Goal: Information Seeking & Learning: Learn about a topic

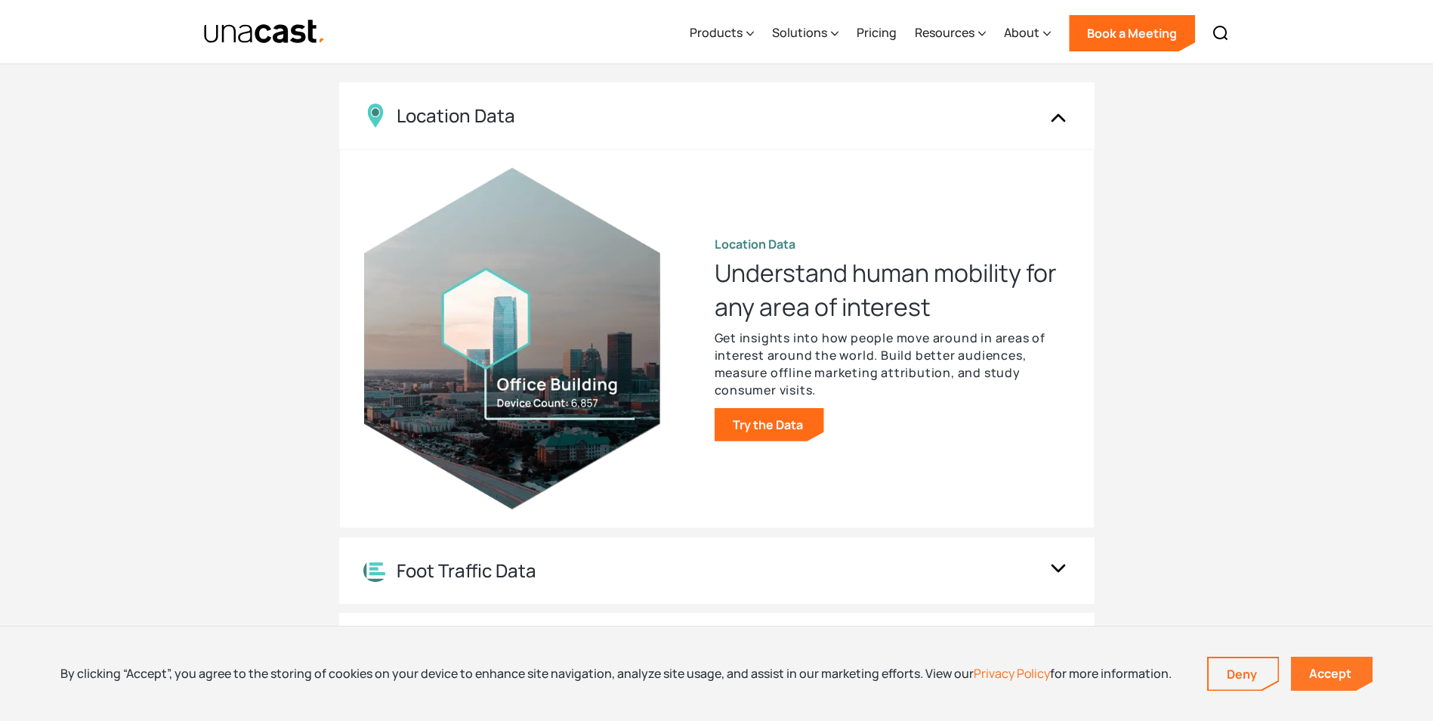
click at [1344, 672] on link "Accept" at bounding box center [1332, 673] width 82 height 34
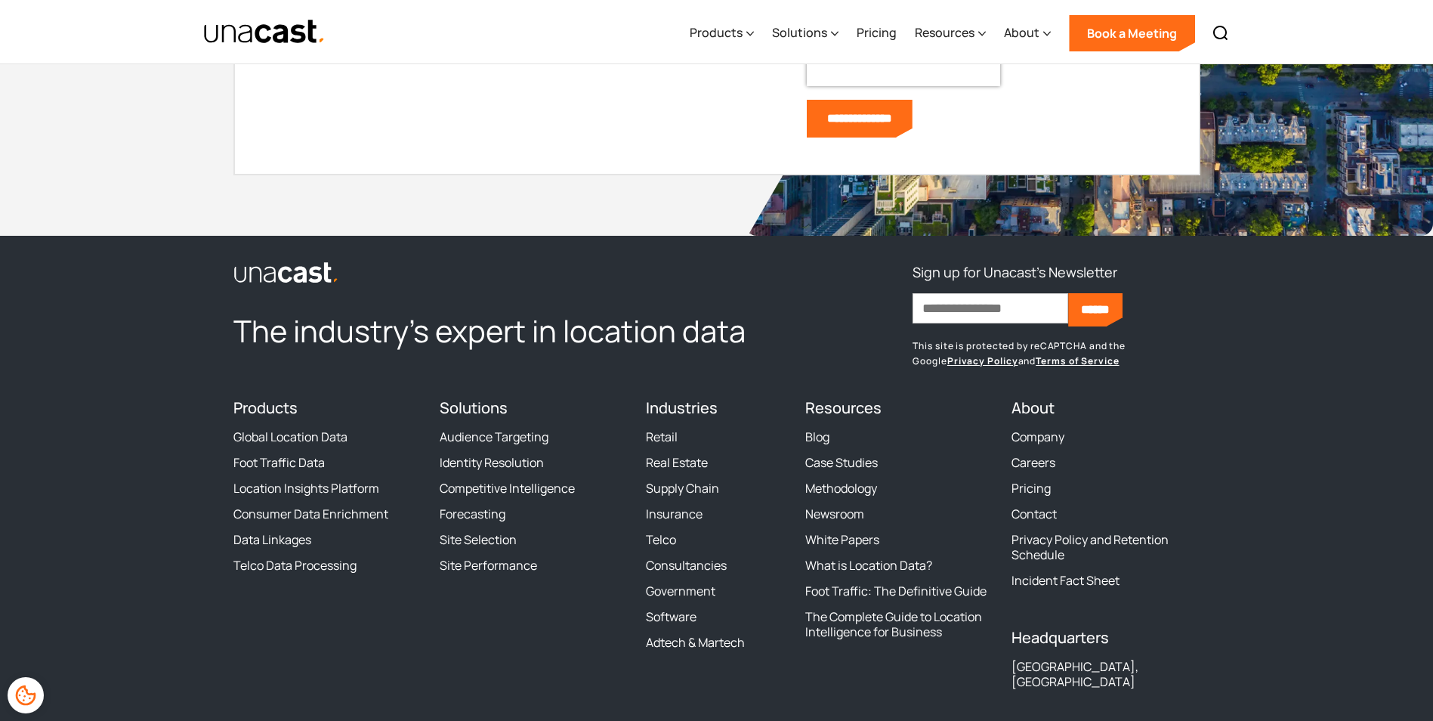
scroll to position [4590, 0]
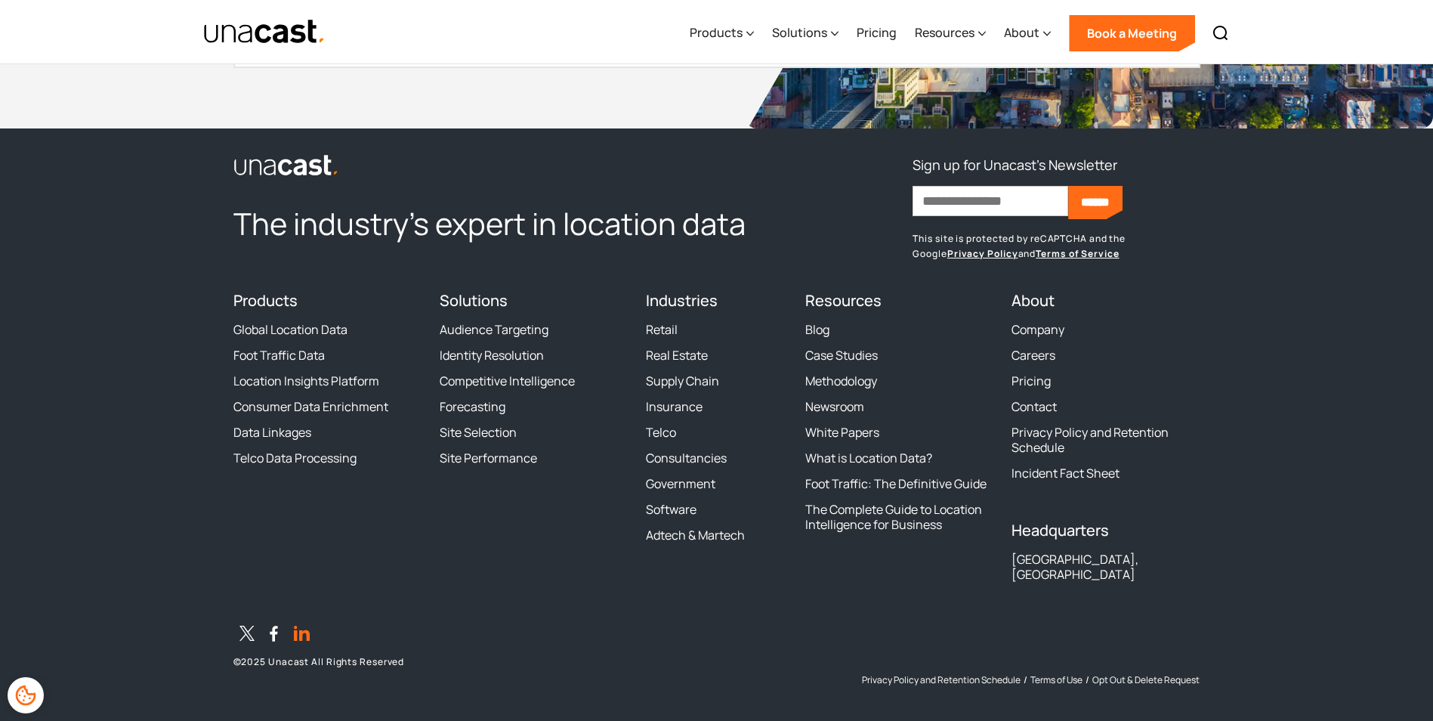
click at [308, 625] on icon "LinkedIn" at bounding box center [302, 632] width 16 height 15
click at [494, 579] on div "The industry’s expert in location data Sign up for Unacast's Newsletter First n…" at bounding box center [716, 419] width 967 height 533
click at [499, 582] on div "The industry’s expert in location data Sign up for Unacast's Newsletter First n…" at bounding box center [716, 419] width 967 height 533
drag, startPoint x: 311, startPoint y: 522, endPoint x: 298, endPoint y: 409, distance: 114.0
click at [311, 521] on div "Products Global Location Data Foot Traffic Data Location Insights Platform Cons…" at bounding box center [327, 442] width 188 height 301
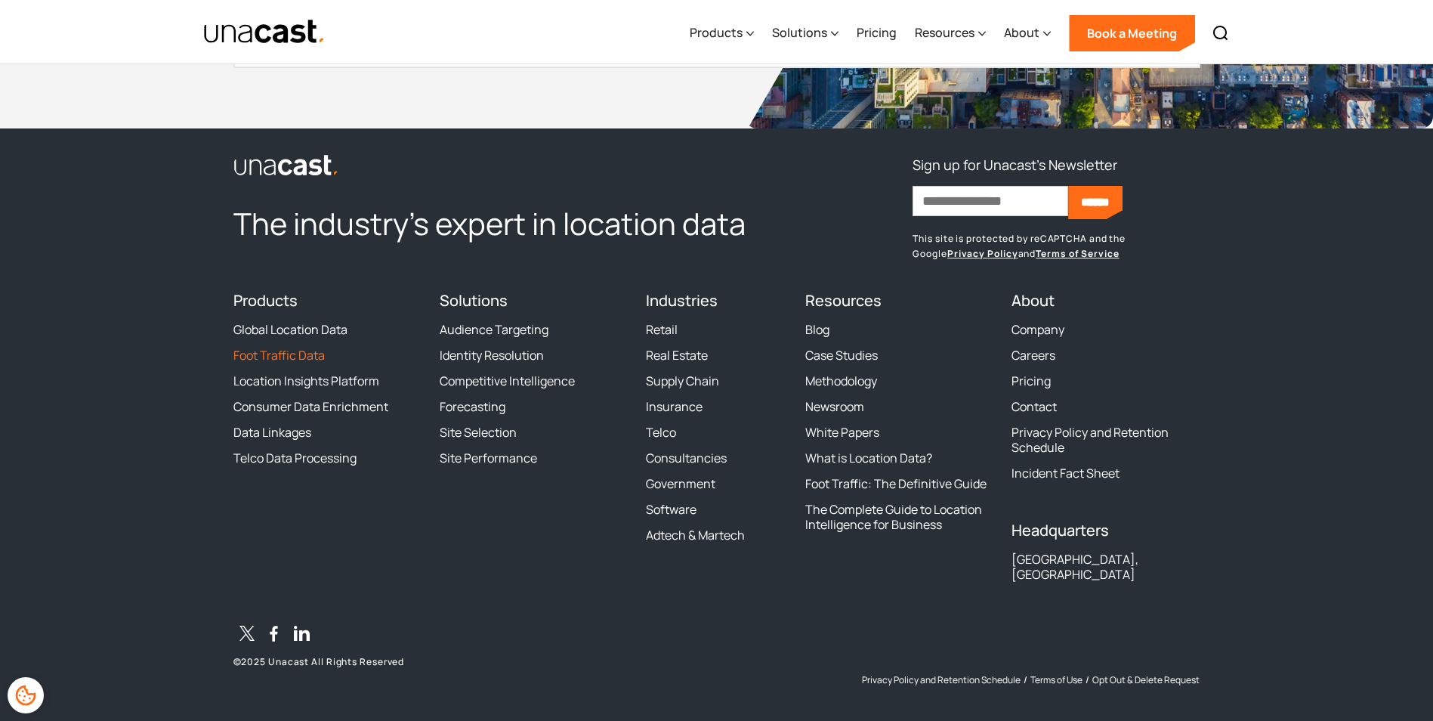
click at [295, 355] on link "Foot Traffic Data" at bounding box center [278, 354] width 91 height 15
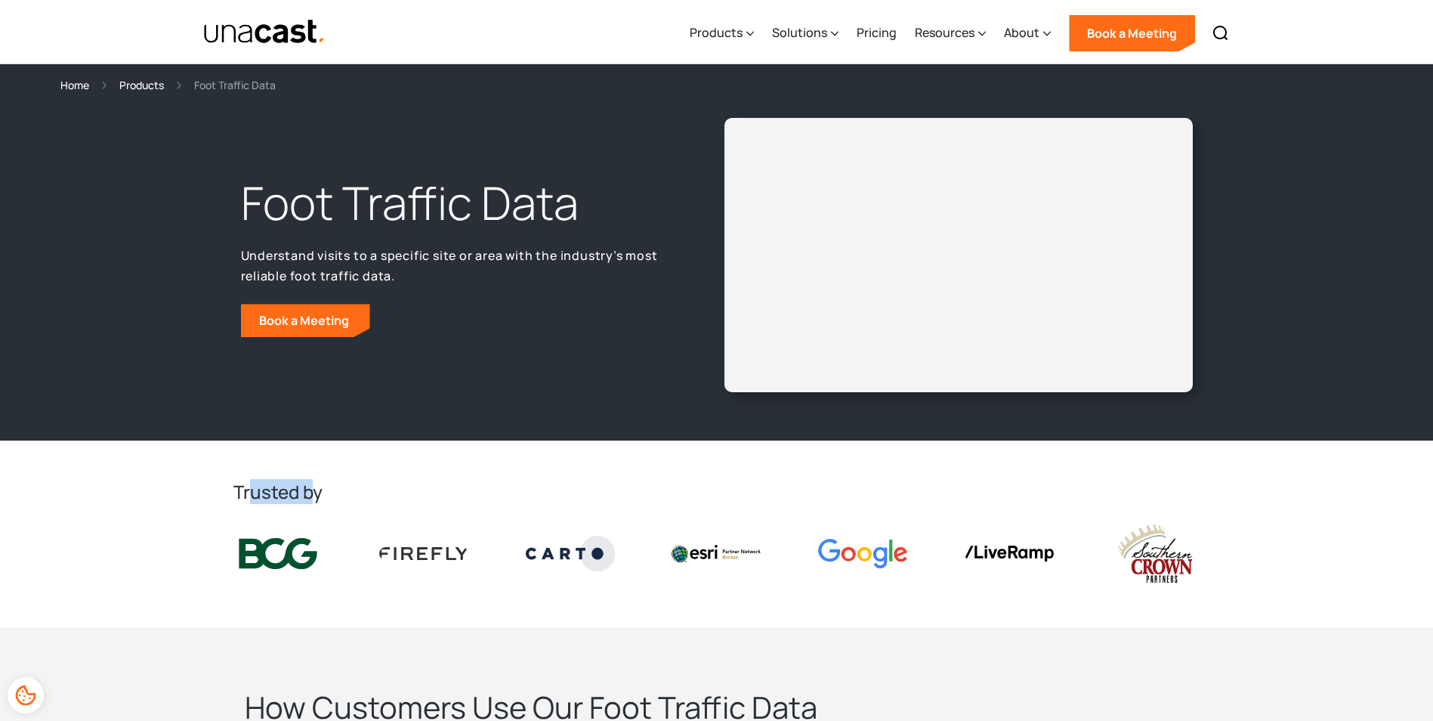
drag, startPoint x: 254, startPoint y: 492, endPoint x: 312, endPoint y: 492, distance: 58.2
click at [312, 492] on h2 "Trusted by" at bounding box center [716, 492] width 967 height 24
drag, startPoint x: 313, startPoint y: 493, endPoint x: 264, endPoint y: 494, distance: 49.1
click at [264, 494] on h2 "Trusted by" at bounding box center [716, 492] width 967 height 24
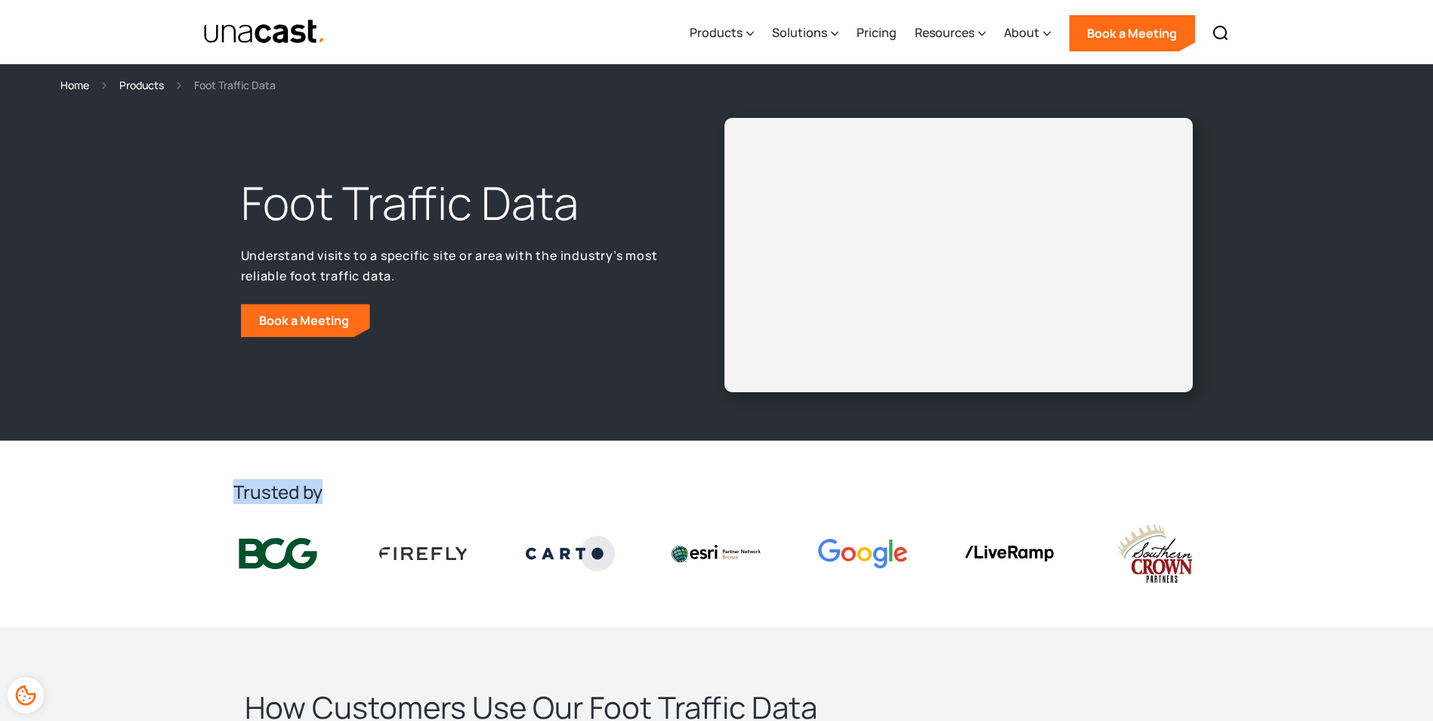
click at [264, 494] on h2 "Trusted by" at bounding box center [716, 492] width 967 height 24
drag, startPoint x: 252, startPoint y: 494, endPoint x: 282, endPoint y: 490, distance: 30.4
click at [282, 490] on h2 "Trusted by" at bounding box center [716, 492] width 967 height 24
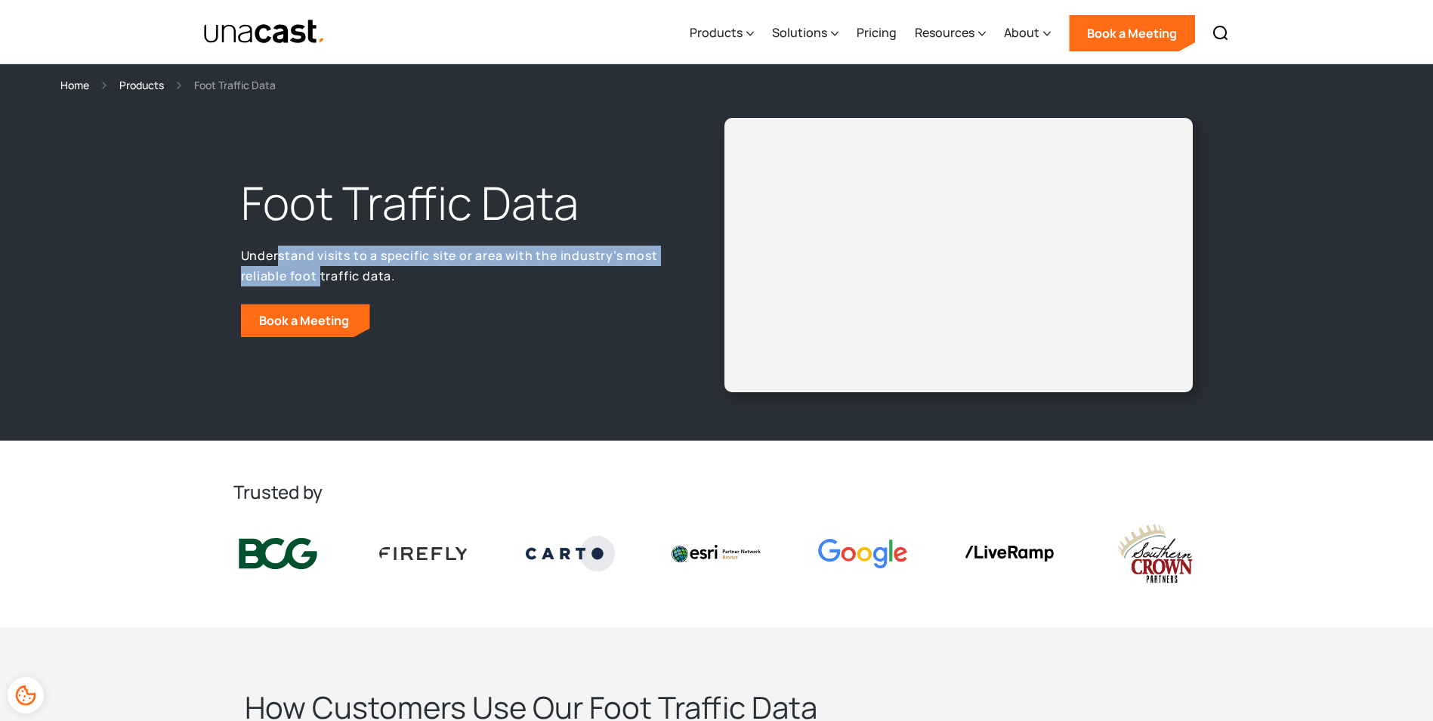
drag, startPoint x: 281, startPoint y: 258, endPoint x: 318, endPoint y: 276, distance: 41.5
click at [318, 276] on p "Understand visits to a specific site or area with the industry’s most reliable …" at bounding box center [454, 265] width 427 height 40
click at [318, 274] on p "Understand visits to a specific site or area with the industry’s most reliable …" at bounding box center [454, 265] width 427 height 40
drag, startPoint x: 291, startPoint y: 255, endPoint x: 328, endPoint y: 277, distance: 43.4
click at [328, 277] on p "Understand visits to a specific site or area with the industry’s most reliable …" at bounding box center [454, 265] width 427 height 40
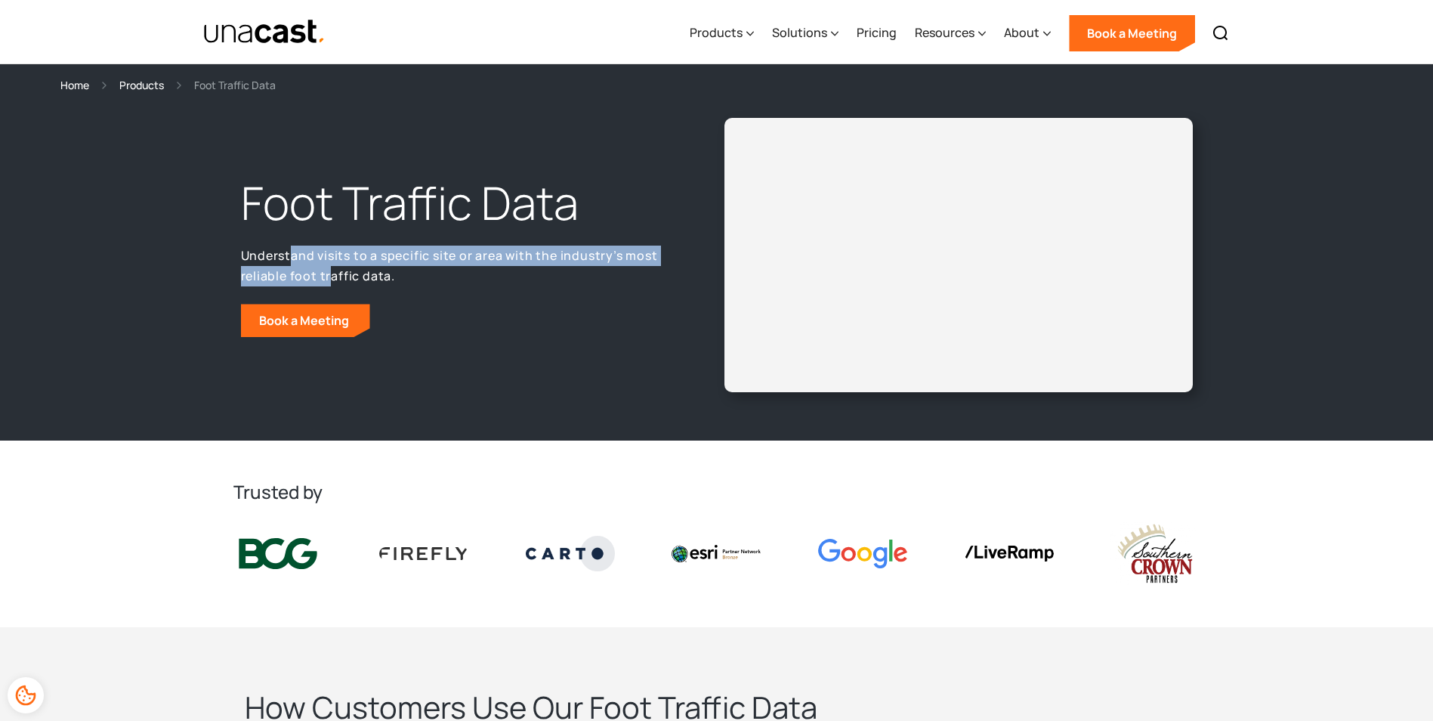
click at [328, 277] on p "Understand visits to a specific site or area with the industry’s most reliable …" at bounding box center [454, 265] width 427 height 40
click at [177, 501] on section "Trusted by" at bounding box center [716, 533] width 1433 height 187
